Goal: Task Accomplishment & Management: Complete application form

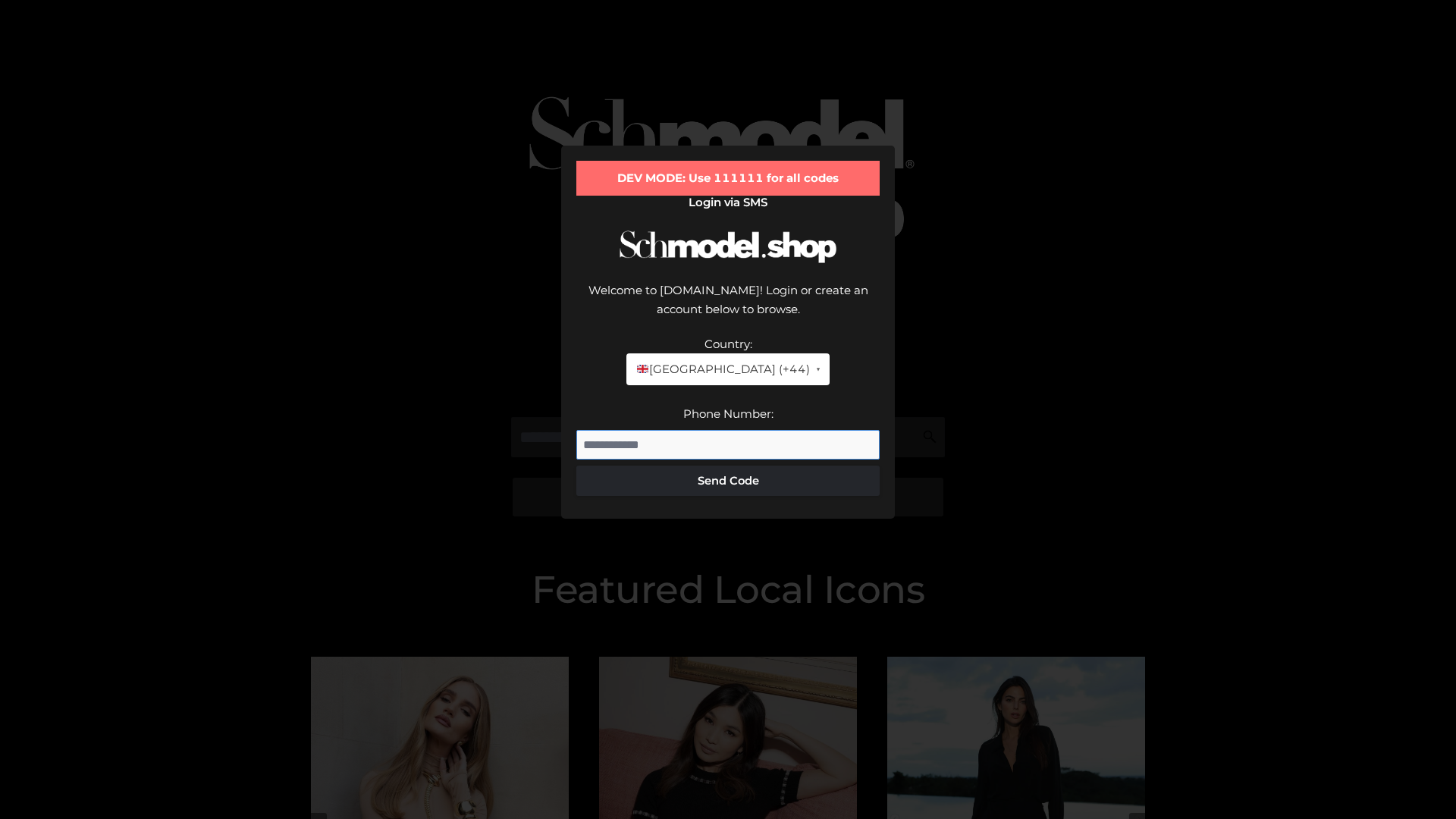
click at [728, 430] on input "Phone Number:" at bounding box center [728, 444] width 303 height 30
type input "**********"
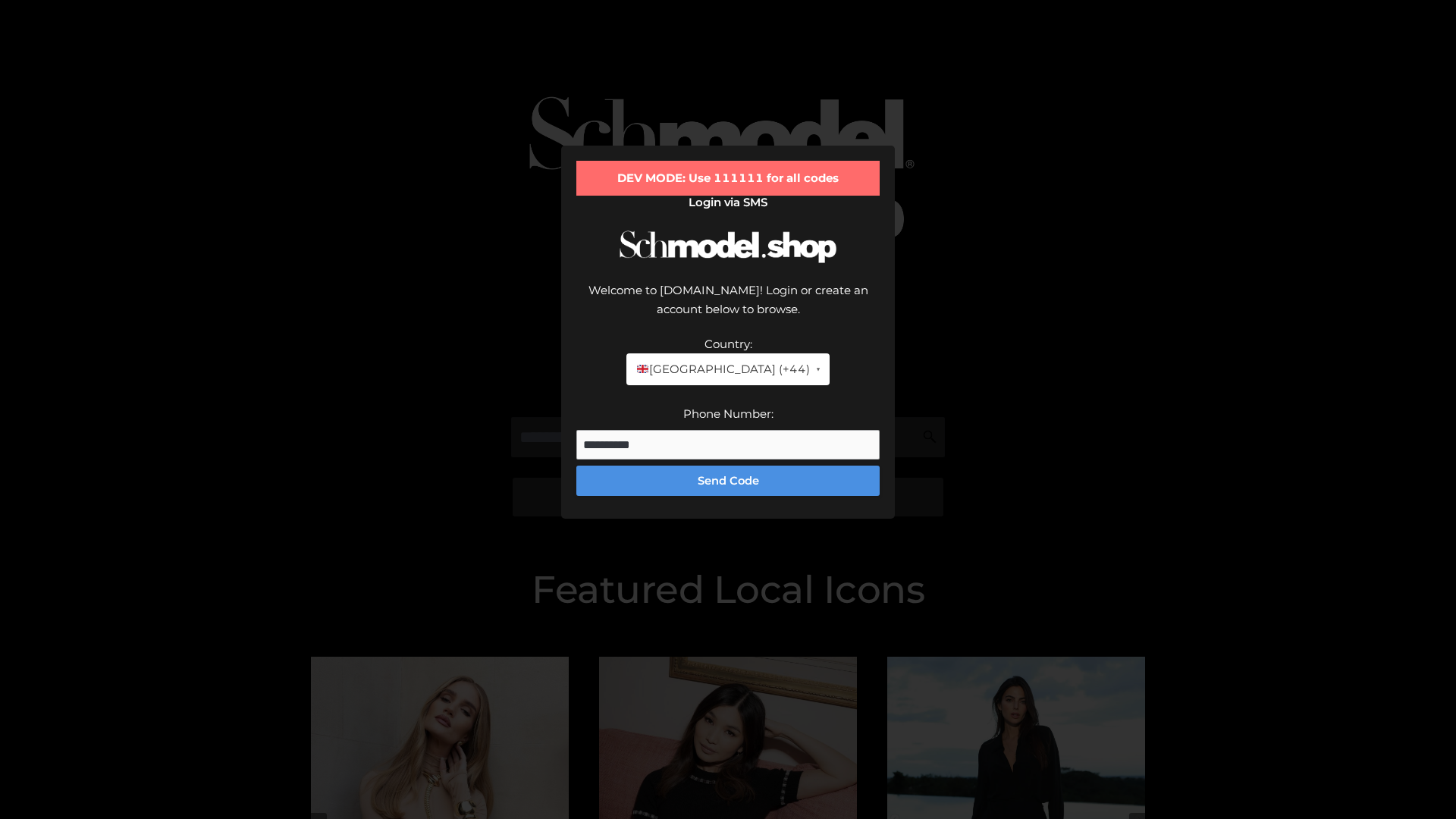
click at [728, 465] on button "Send Code" at bounding box center [728, 480] width 303 height 30
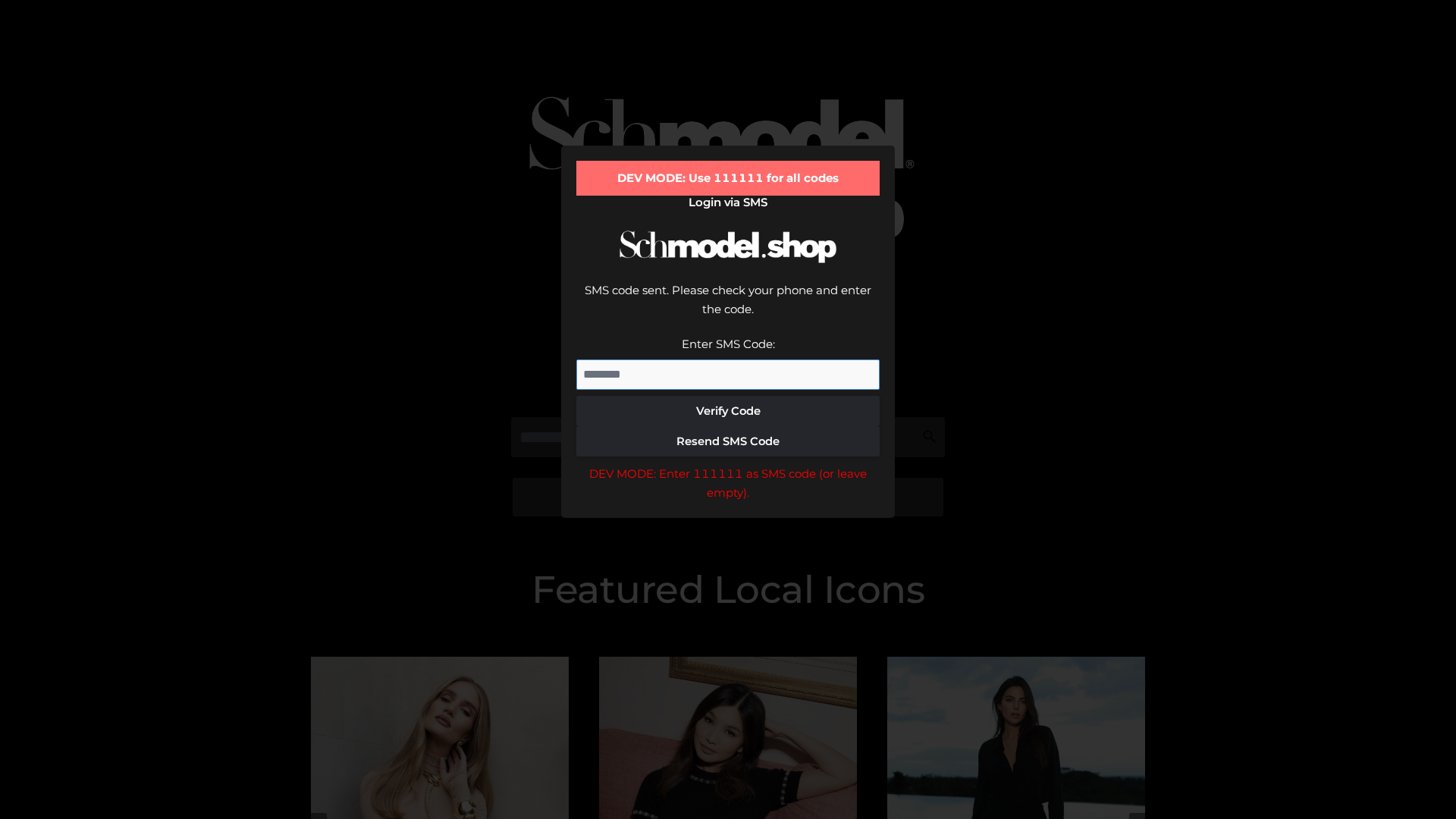
click at [728, 359] on input "Enter SMS Code:" at bounding box center [728, 374] width 303 height 30
type input "******"
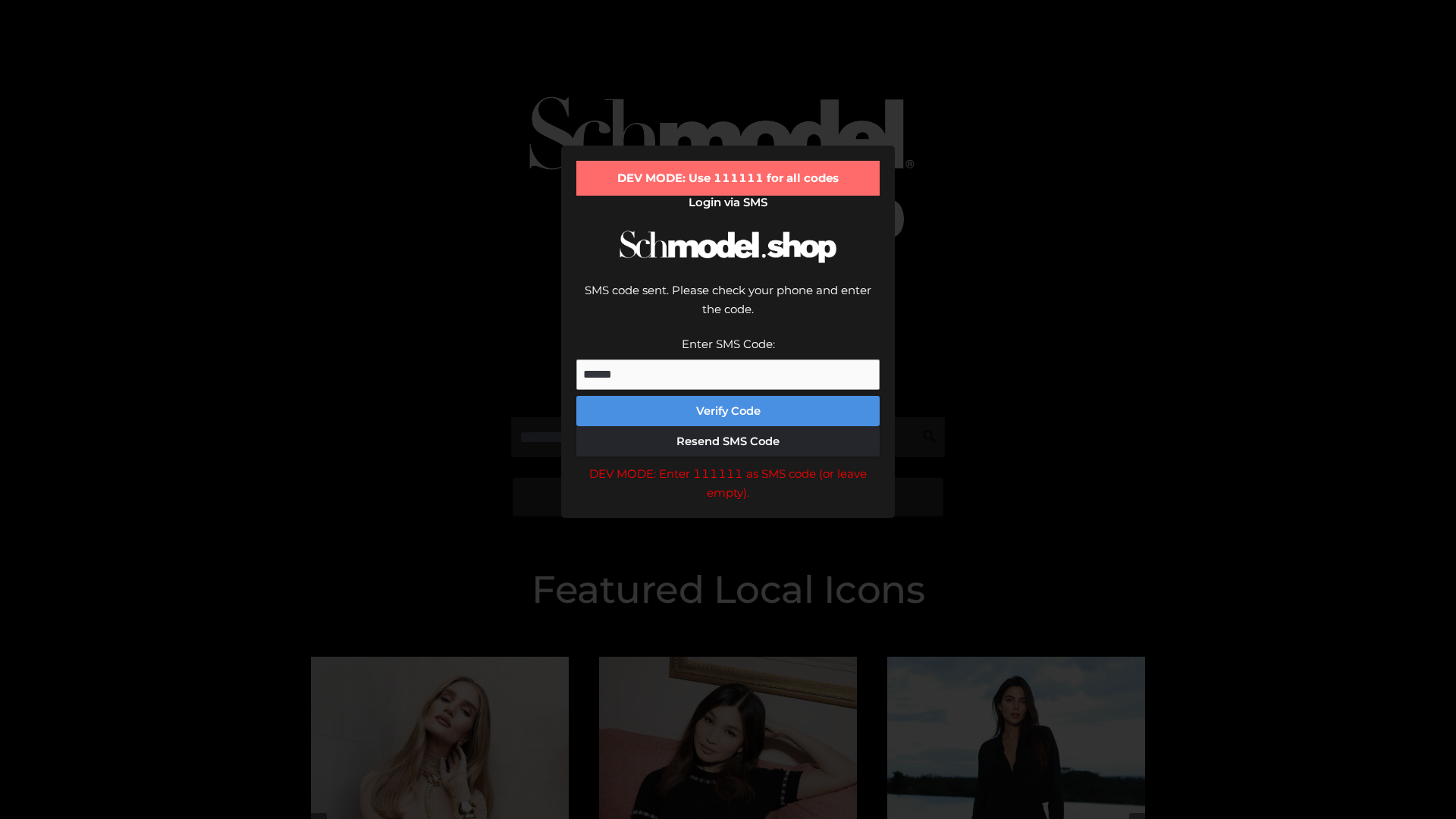
click at [728, 395] on button "Verify Code" at bounding box center [728, 410] width 303 height 30
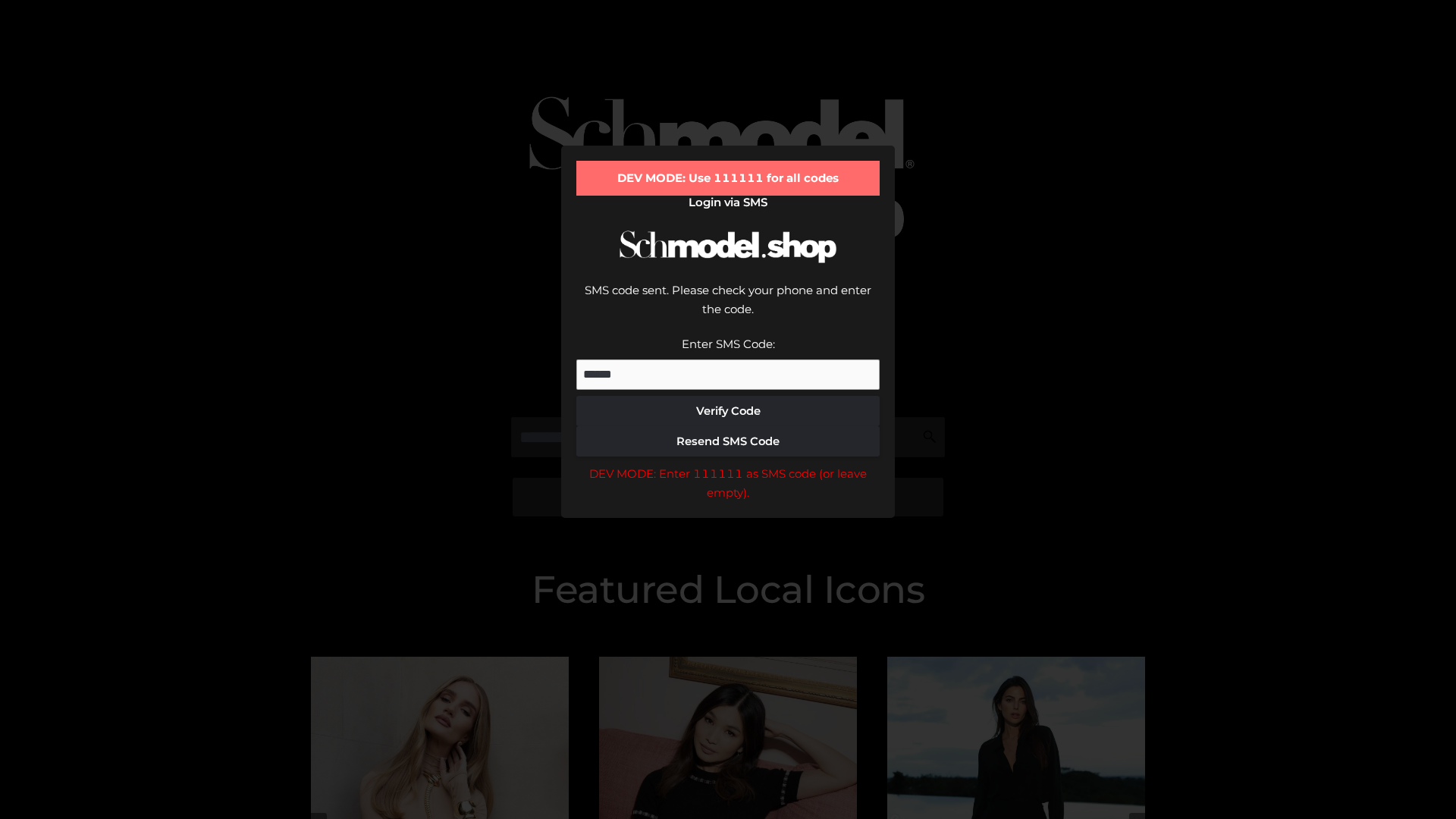
click at [728, 464] on div "DEV MODE: Enter 111111 as SMS code (or leave empty)." at bounding box center [728, 483] width 303 height 39
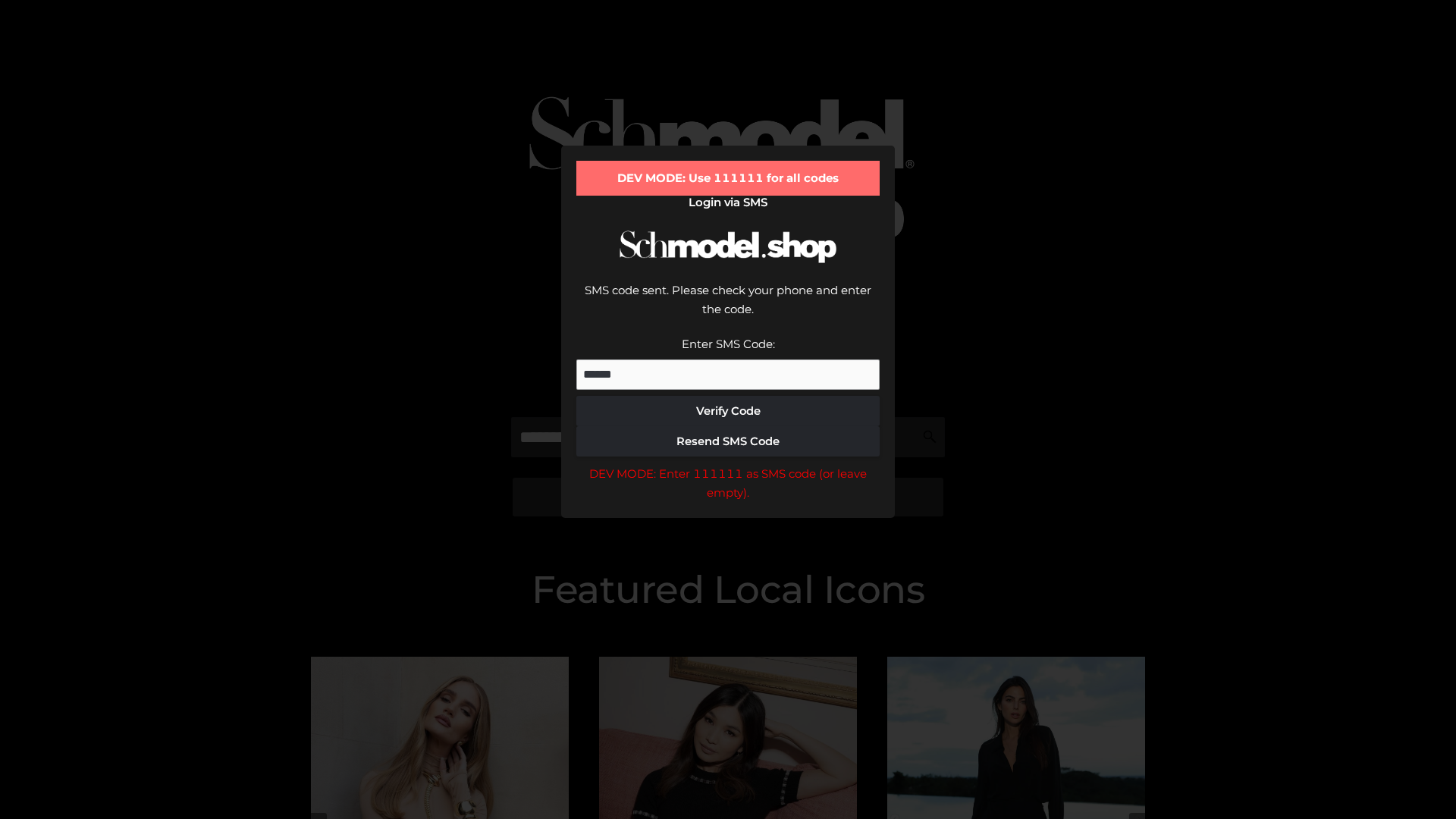
click at [728, 464] on div "DEV MODE: Enter 111111 as SMS code (or leave empty)." at bounding box center [728, 483] width 303 height 39
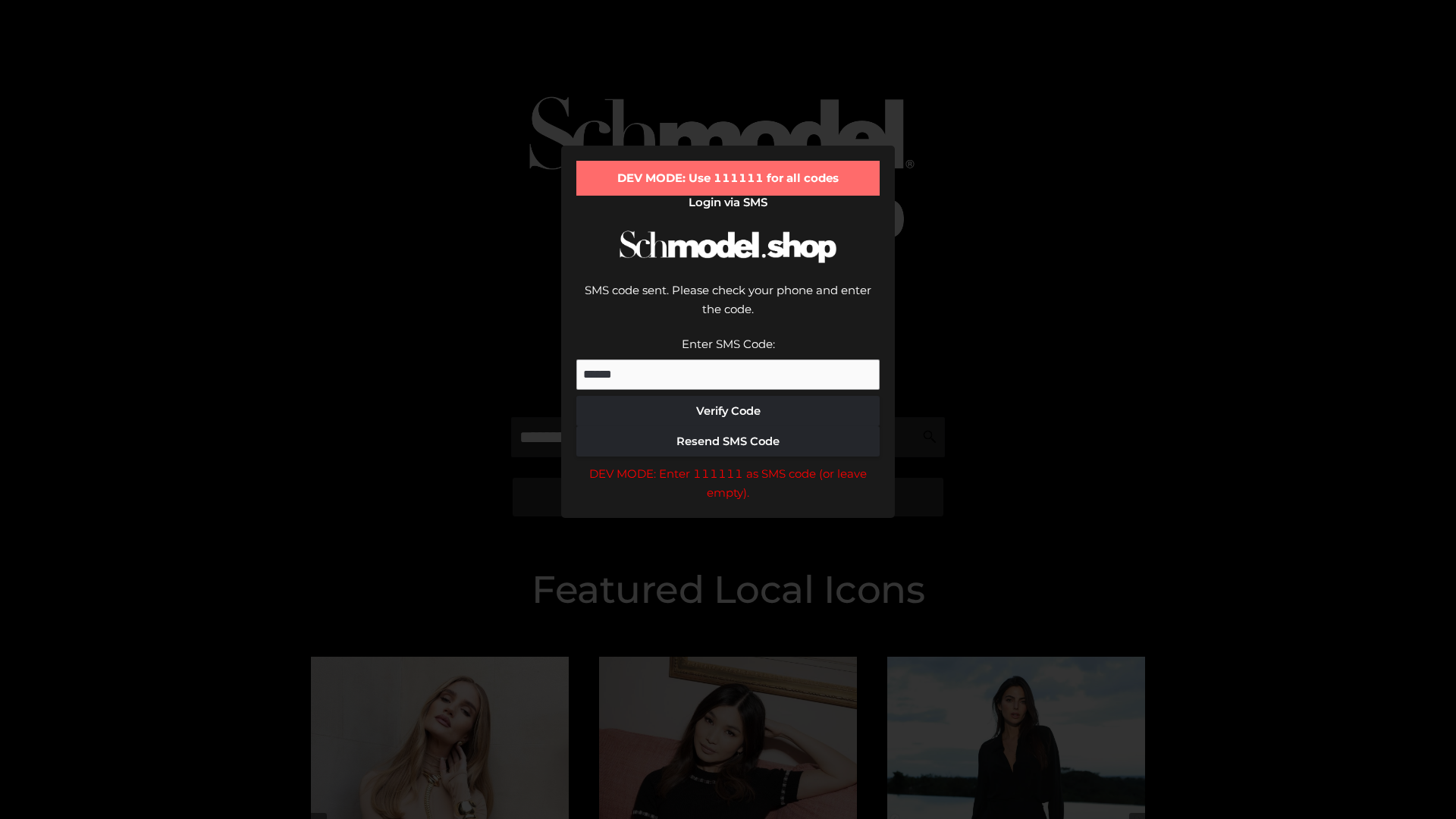
click at [728, 464] on div "DEV MODE: Enter 111111 as SMS code (or leave empty)." at bounding box center [728, 483] width 303 height 39
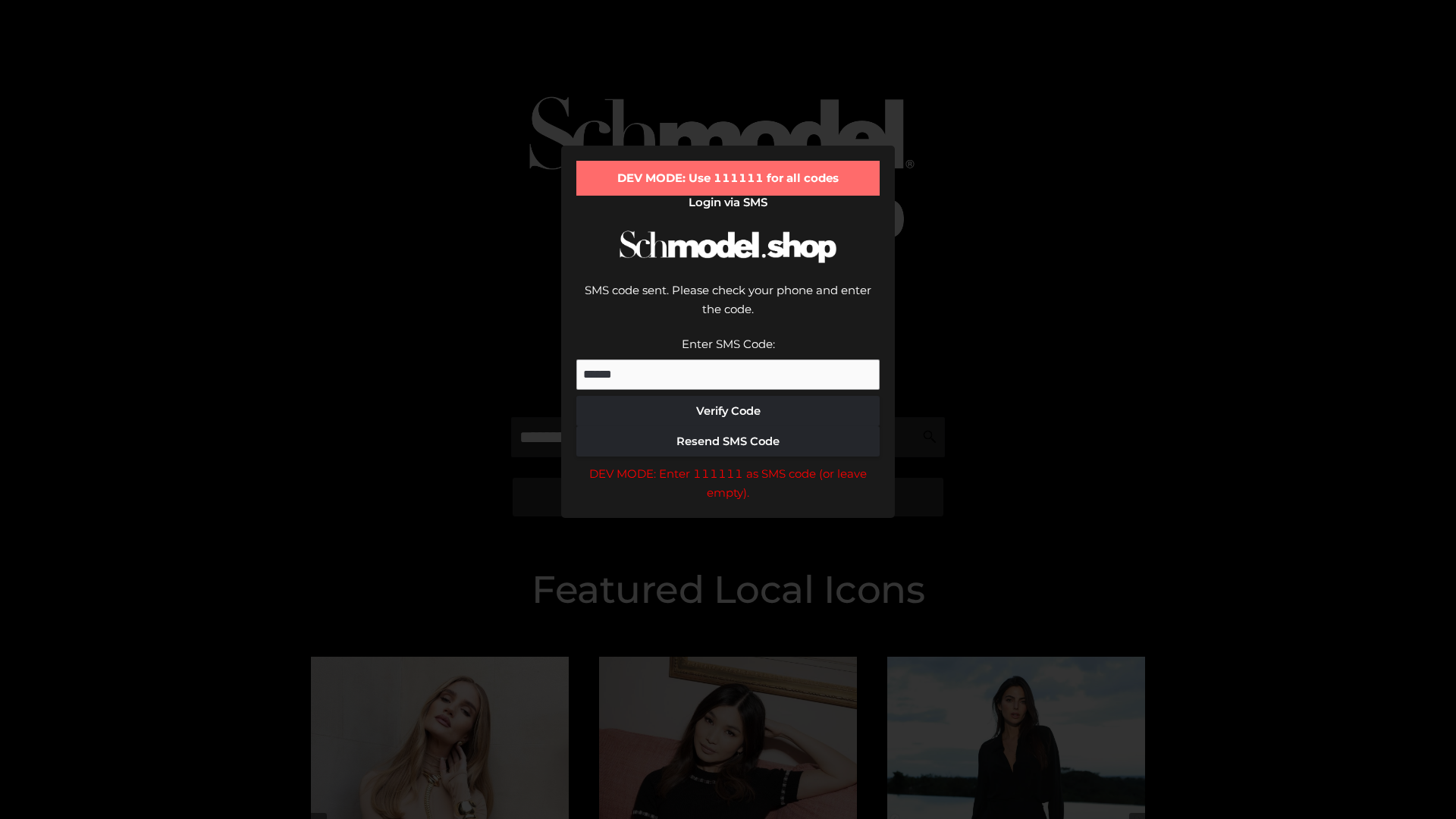
click at [728, 464] on div "DEV MODE: Enter 111111 as SMS code (or leave empty)." at bounding box center [728, 483] width 303 height 39
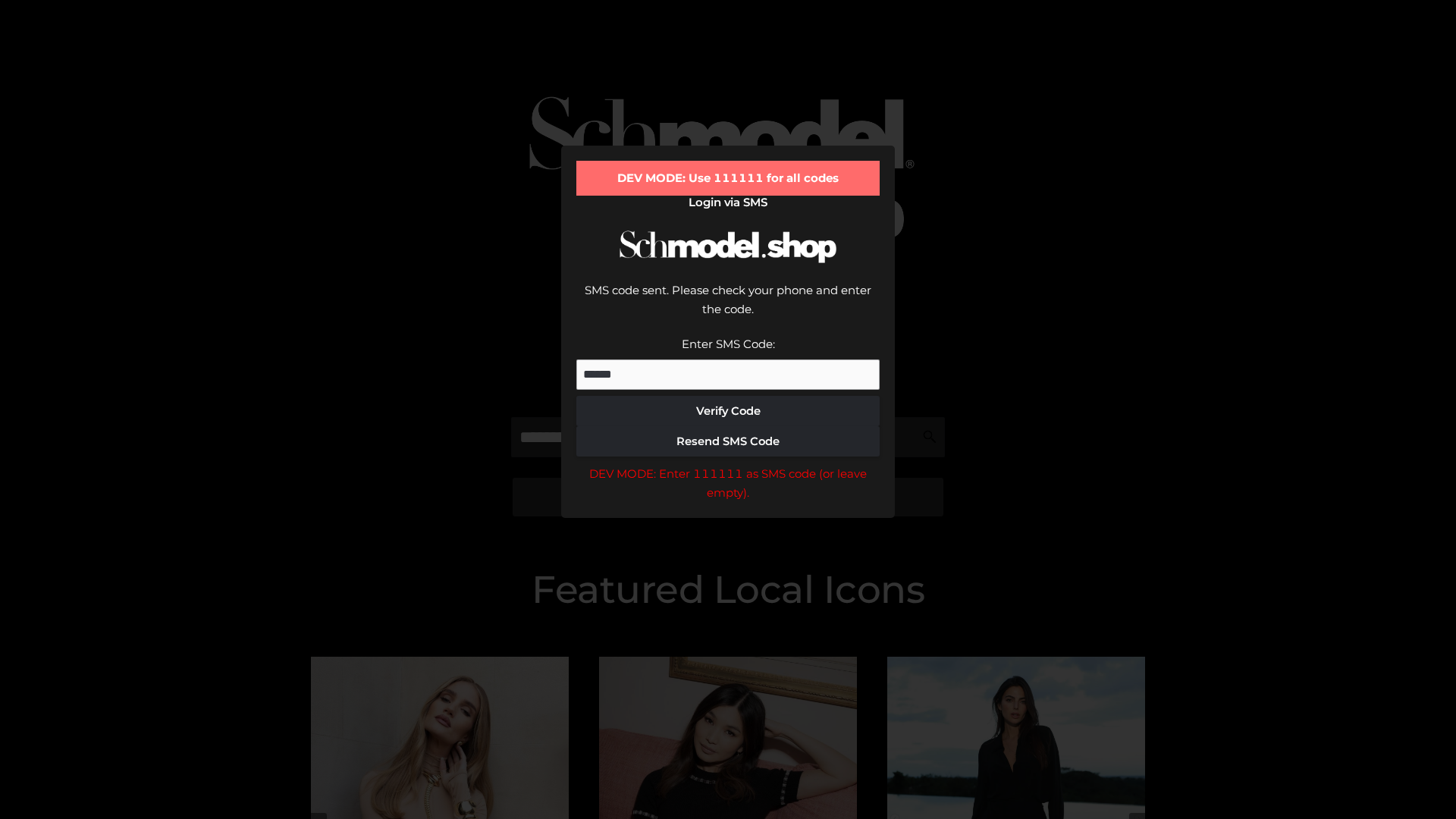
click at [728, 464] on div "DEV MODE: Enter 111111 as SMS code (or leave empty)." at bounding box center [728, 483] width 303 height 39
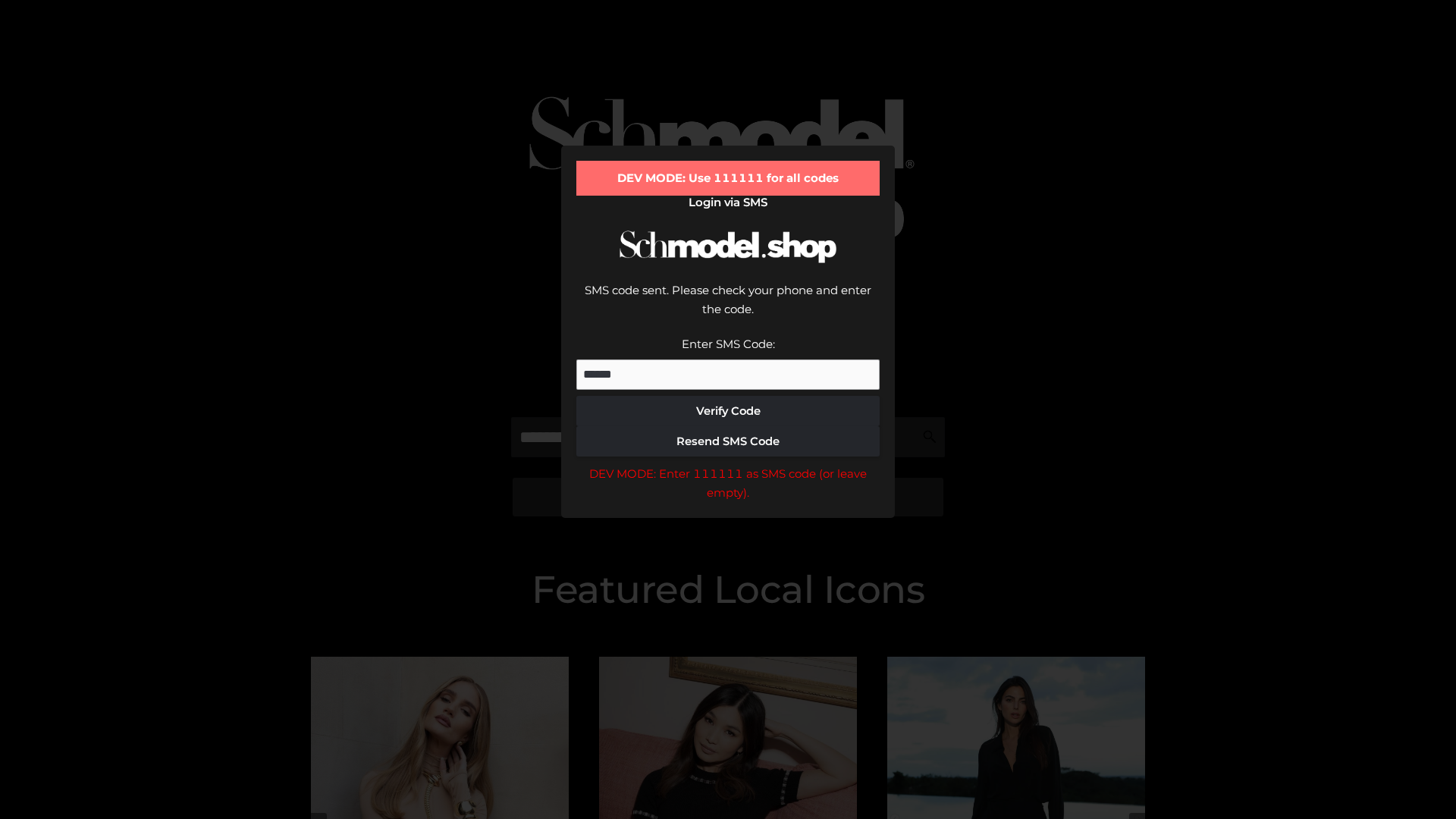
click at [728, 464] on div "DEV MODE: Enter 111111 as SMS code (or leave empty)." at bounding box center [728, 483] width 303 height 39
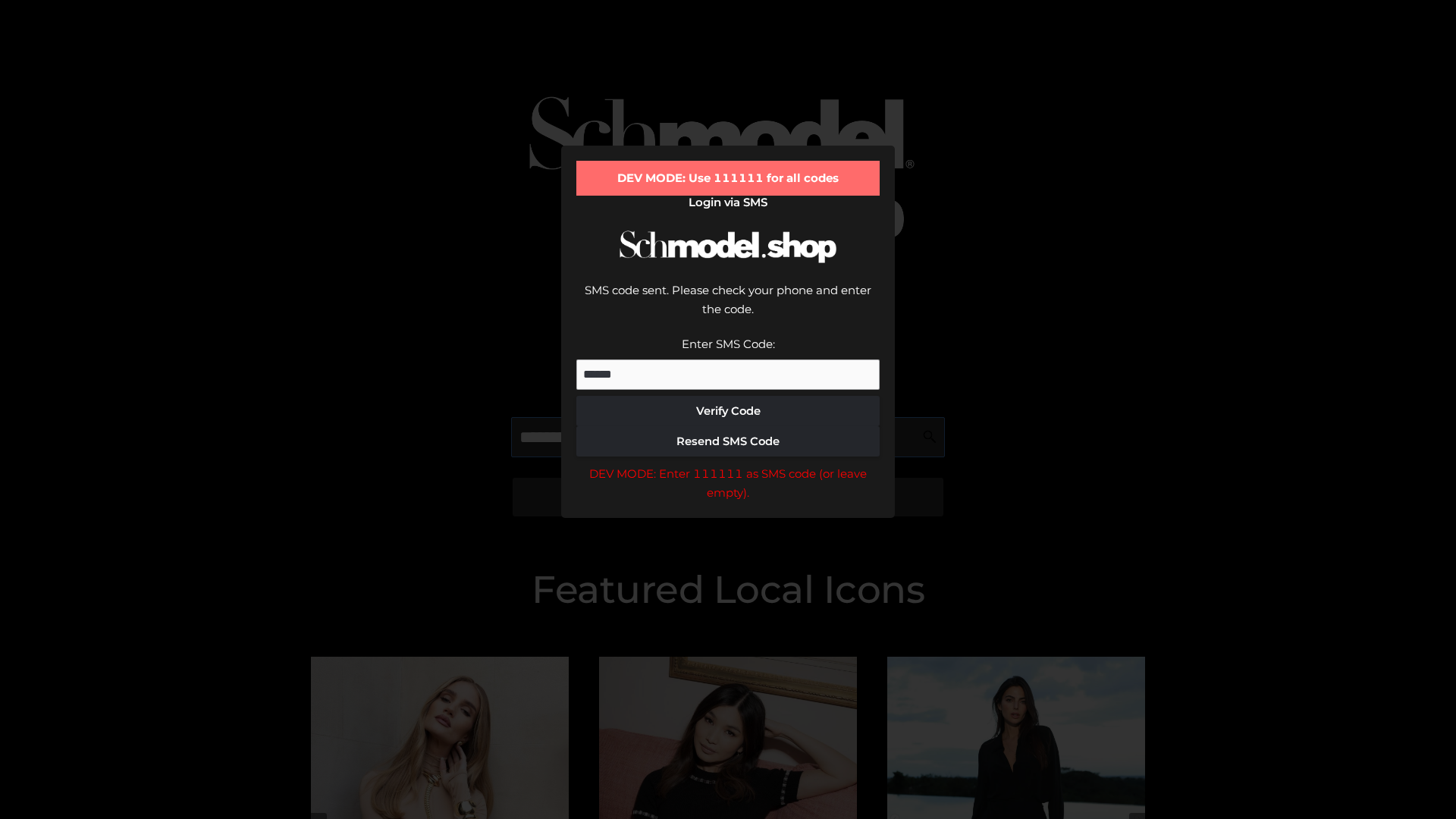
scroll to position [0, 78]
click at [728, 464] on div "DEV MODE: Enter 111111 as SMS code (or leave empty)." at bounding box center [728, 483] width 303 height 39
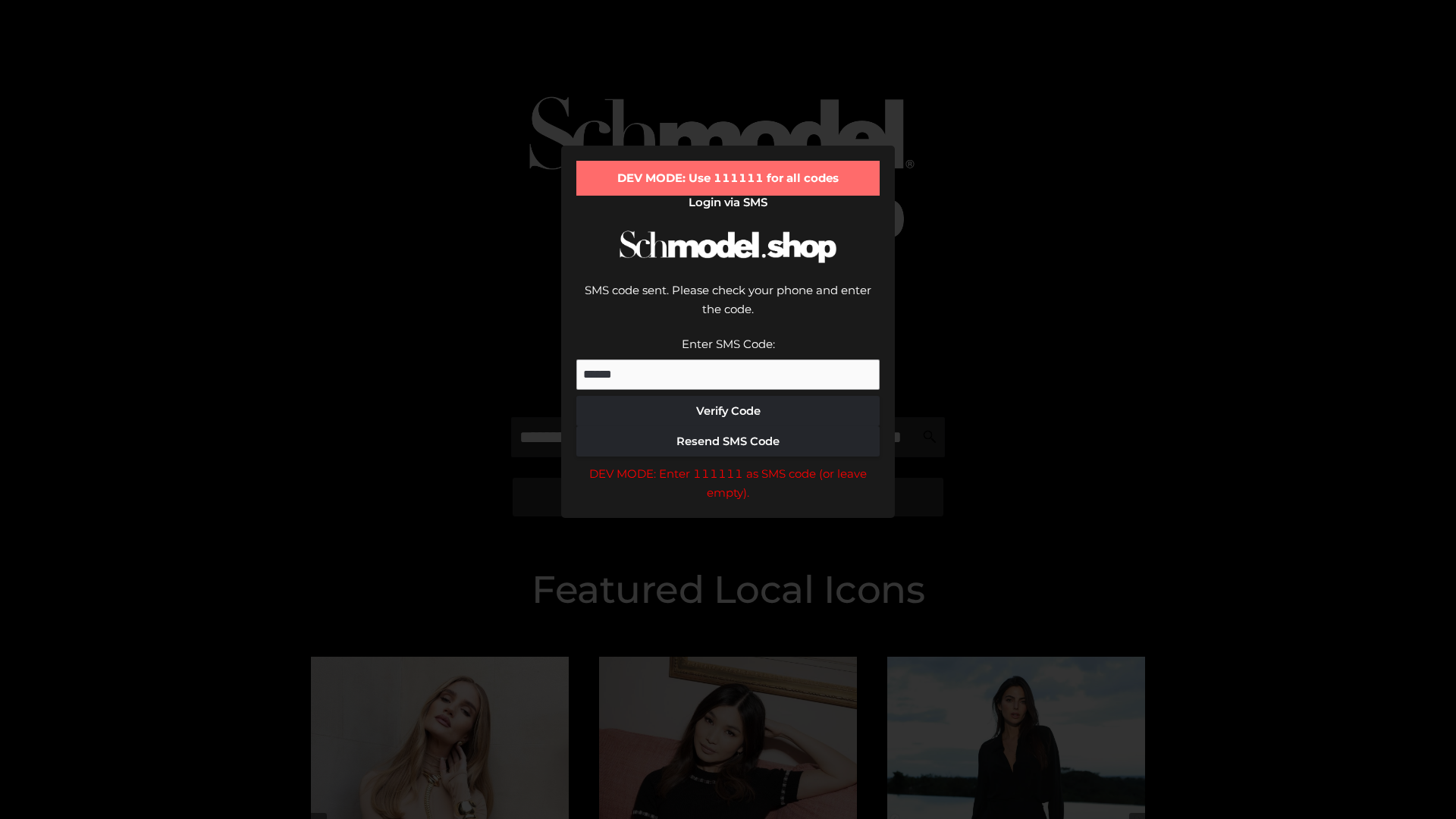
click at [728, 464] on div "DEV MODE: Enter 111111 as SMS code (or leave empty)." at bounding box center [728, 483] width 303 height 39
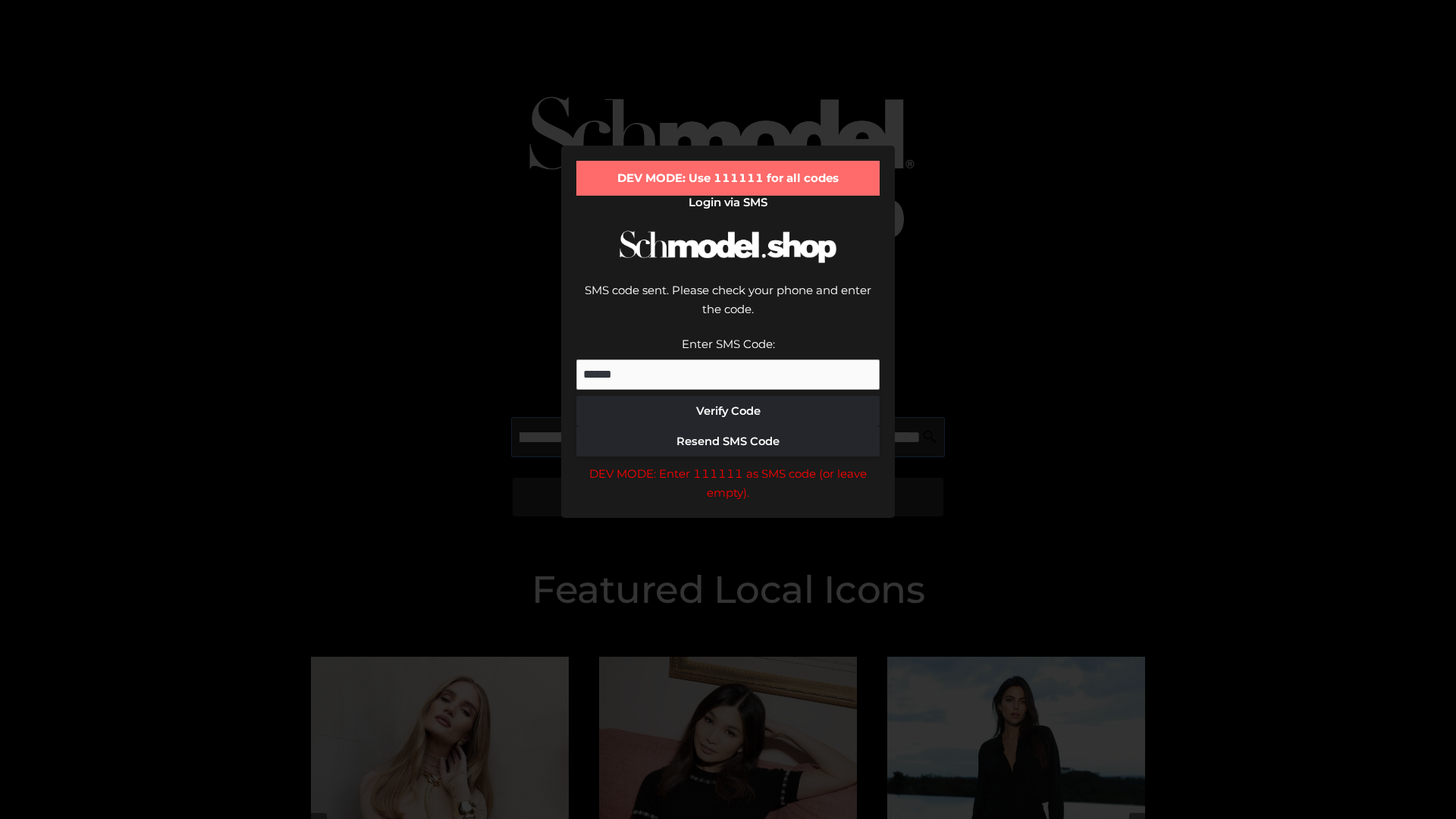
scroll to position [0, 165]
click at [728, 464] on div "DEV MODE: Enter 111111 as SMS code (or leave empty)." at bounding box center [728, 483] width 303 height 39
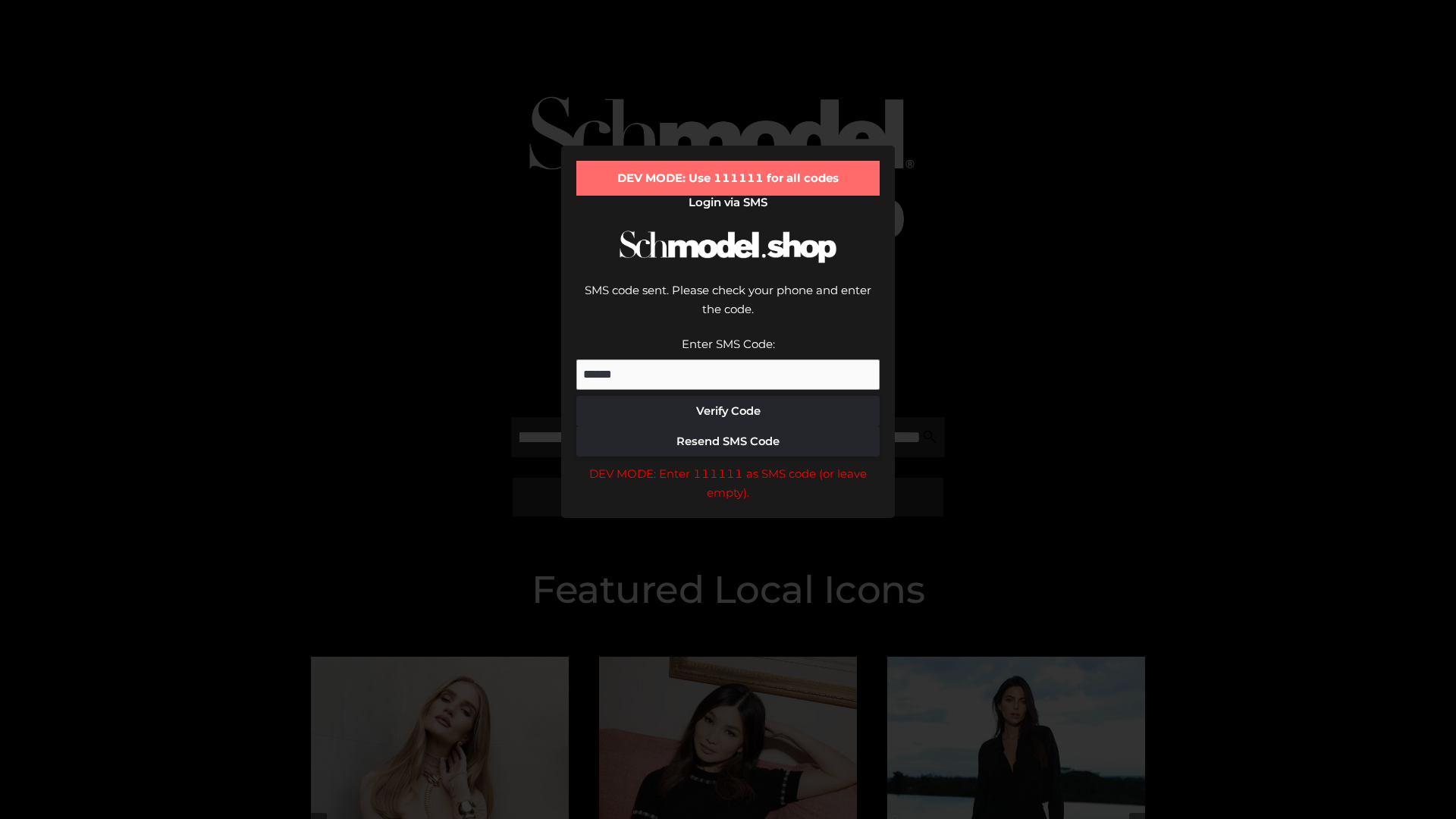
click at [728, 464] on div "DEV MODE: Enter 111111 as SMS code (or leave empty)." at bounding box center [728, 483] width 303 height 39
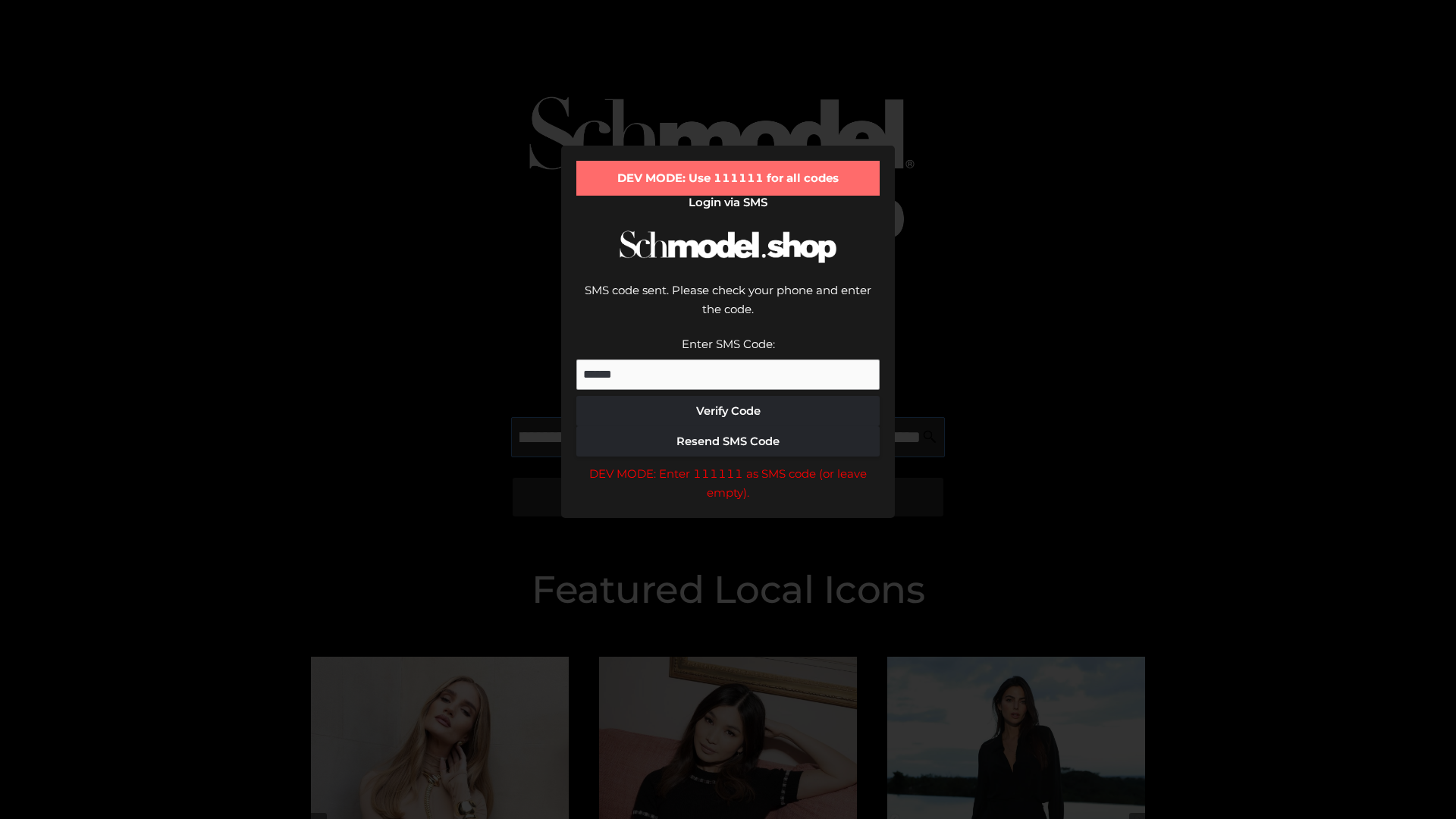
scroll to position [0, 257]
click at [728, 464] on div "DEV MODE: Enter 111111 as SMS code (or leave empty)." at bounding box center [728, 483] width 303 height 39
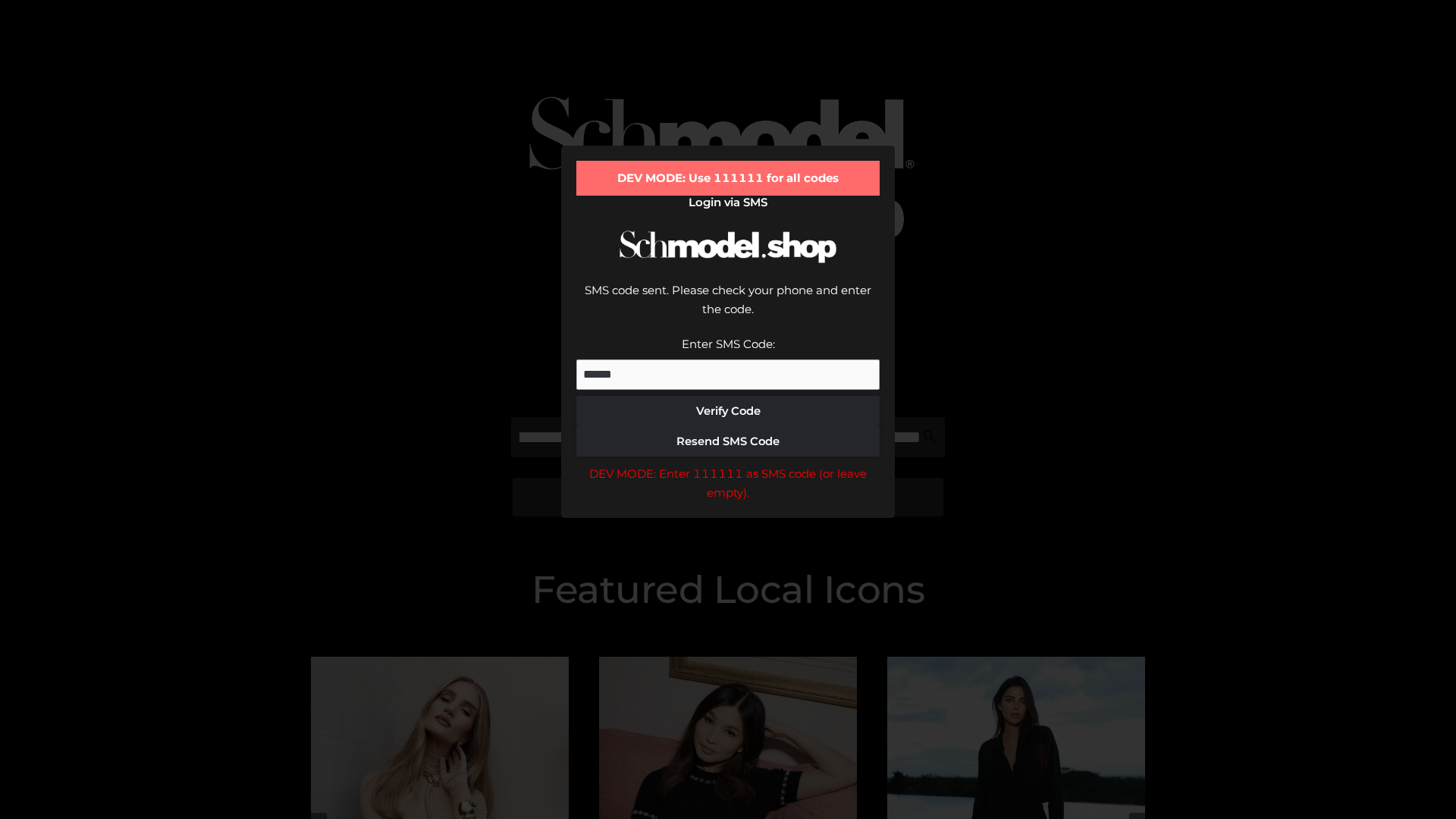
click at [728, 464] on div "DEV MODE: Enter 111111 as SMS code (or leave empty)." at bounding box center [728, 483] width 303 height 39
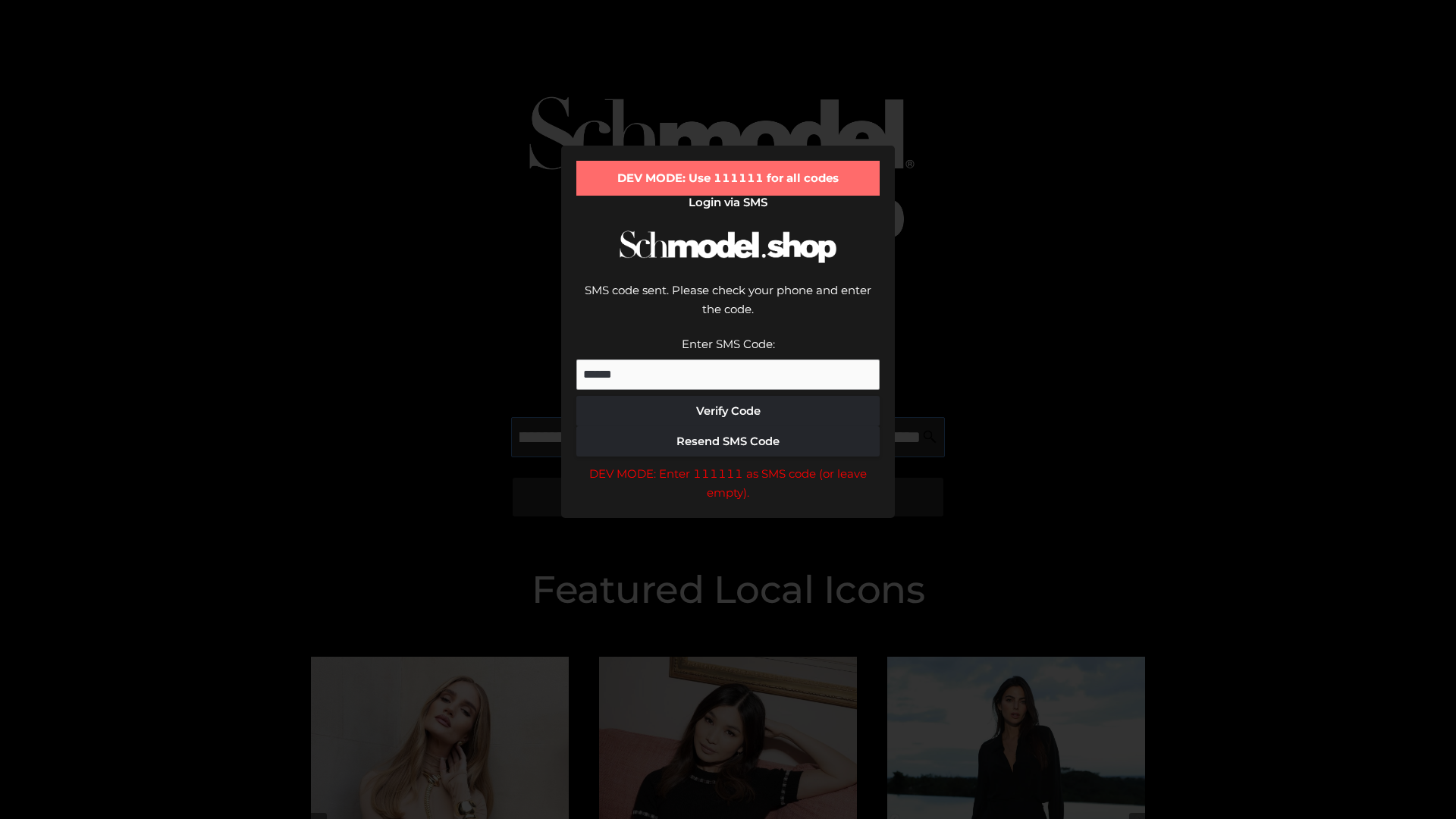
scroll to position [0, 353]
click at [728, 464] on div "DEV MODE: Enter 111111 as SMS code (or leave empty)." at bounding box center [728, 483] width 303 height 39
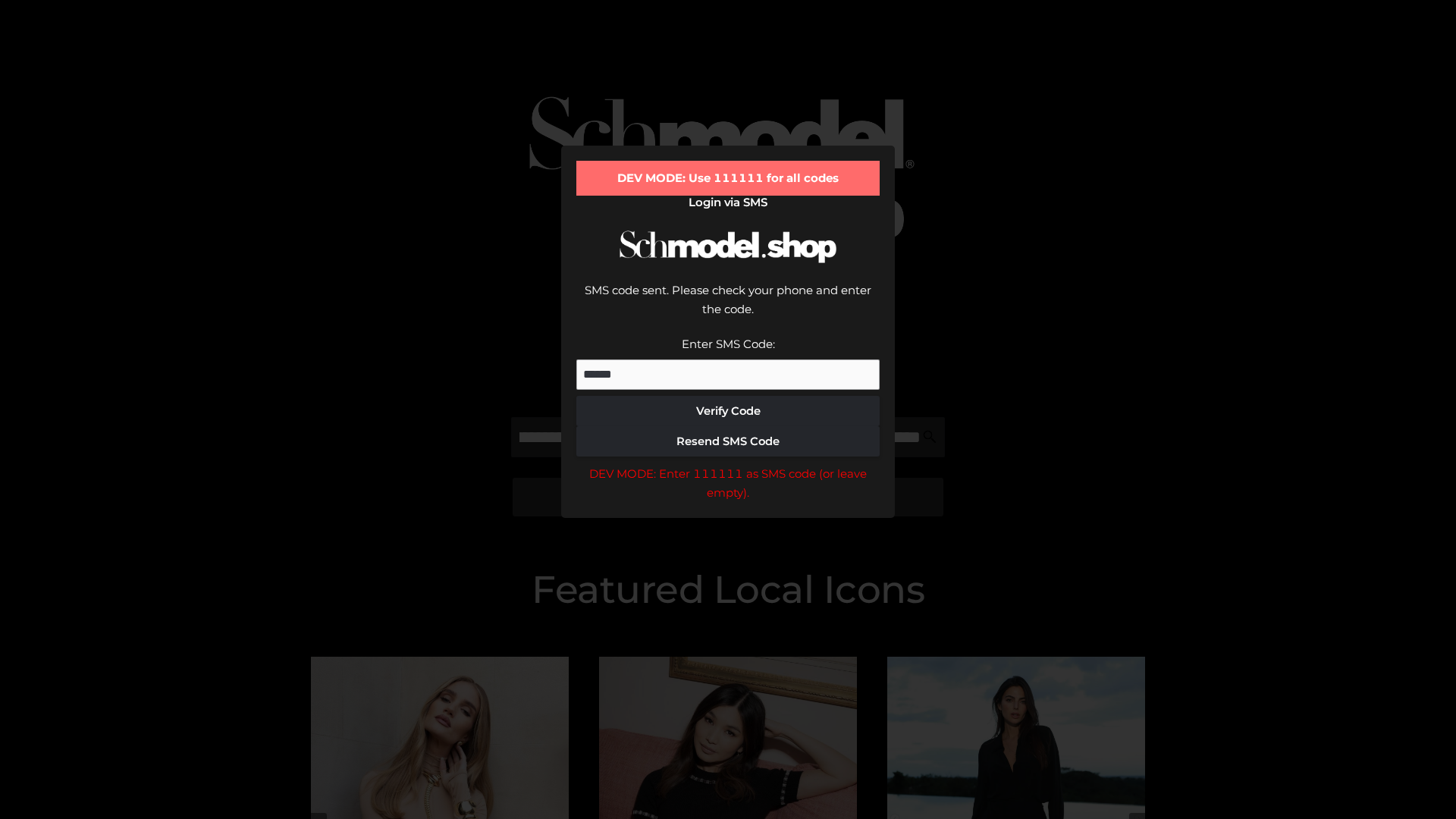
click at [728, 464] on div "DEV MODE: Enter 111111 as SMS code (or leave empty)." at bounding box center [728, 483] width 303 height 39
type input "**********"
